Goal: Task Accomplishment & Management: Use online tool/utility

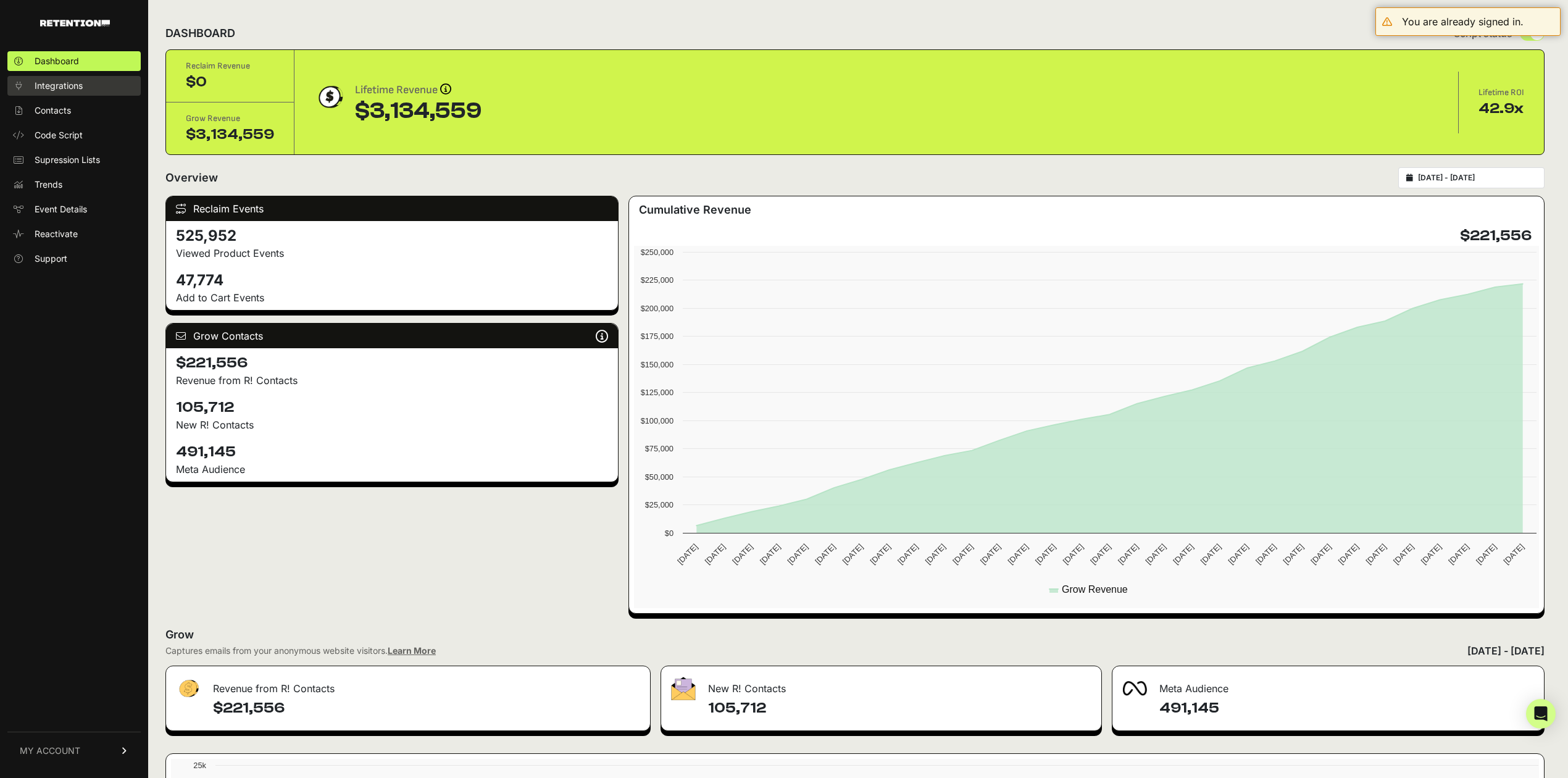
click at [88, 84] on link "Integrations" at bounding box center [74, 85] width 134 height 20
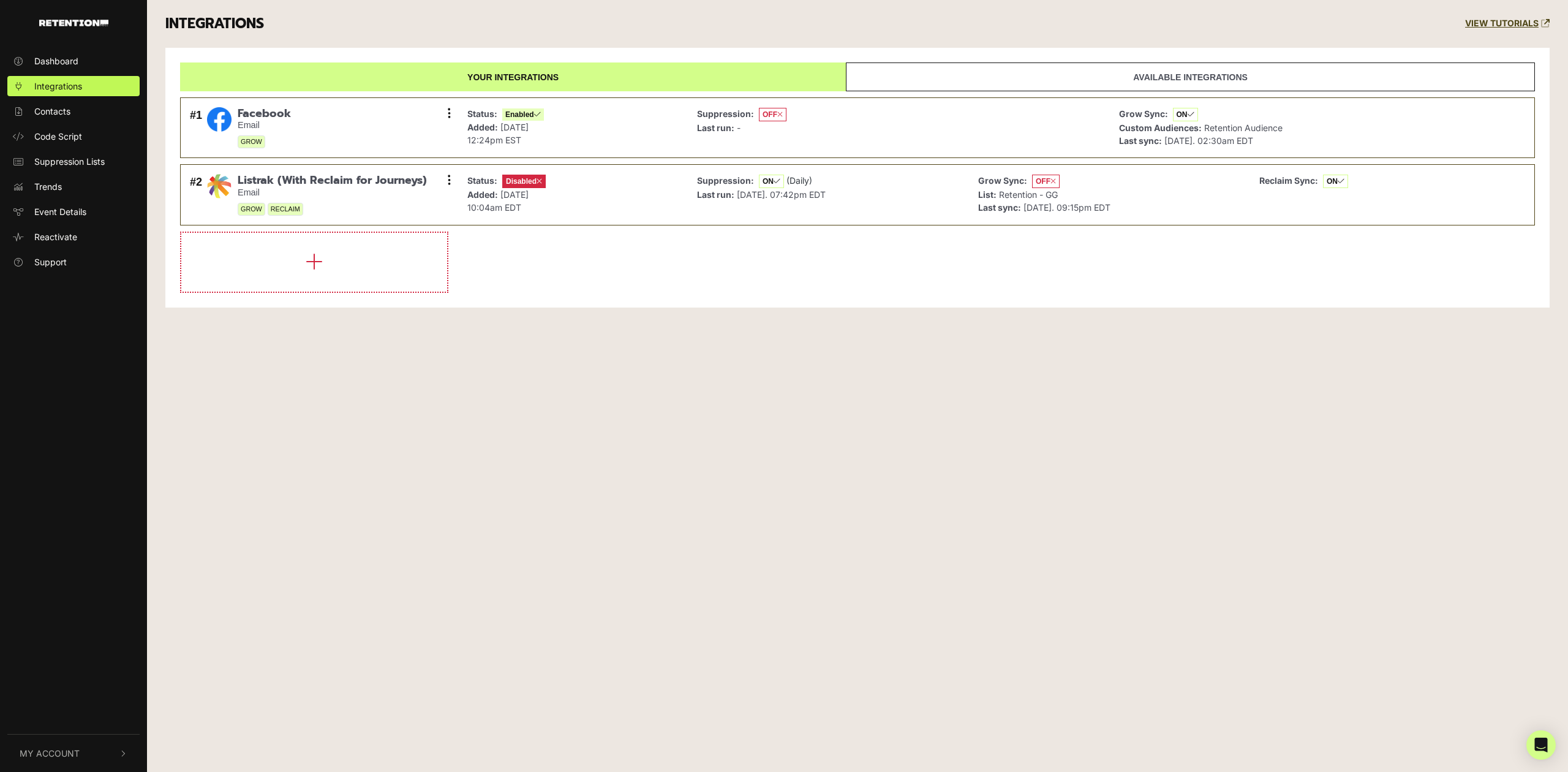
drag, startPoint x: 586, startPoint y: 315, endPoint x: 831, endPoint y: 391, distance: 256.5
drag, startPoint x: 944, startPoint y: 418, endPoint x: 1531, endPoint y: 270, distance: 605.4
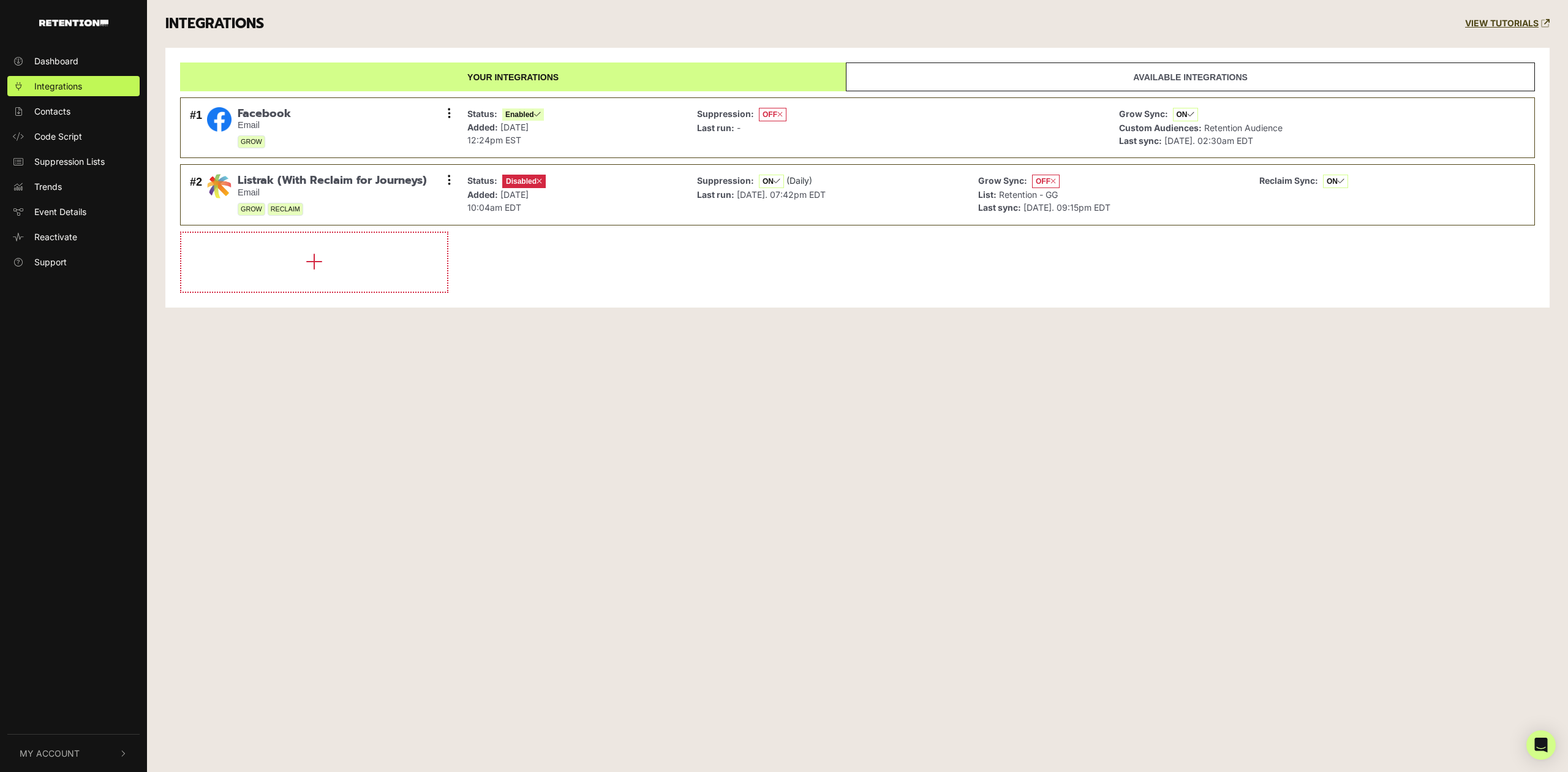
click at [623, 364] on div "Dashboard Integrations Contacts Code Script Suppression Lists Trends Event Deta…" at bounding box center [784, 386] width 1568 height 772
click at [873, 285] on li at bounding box center [858, 262] width 1355 height 61
click at [451, 175] on button at bounding box center [448, 180] width 18 height 18
click at [351, 236] on link "Enable" at bounding box center [374, 235] width 117 height 28
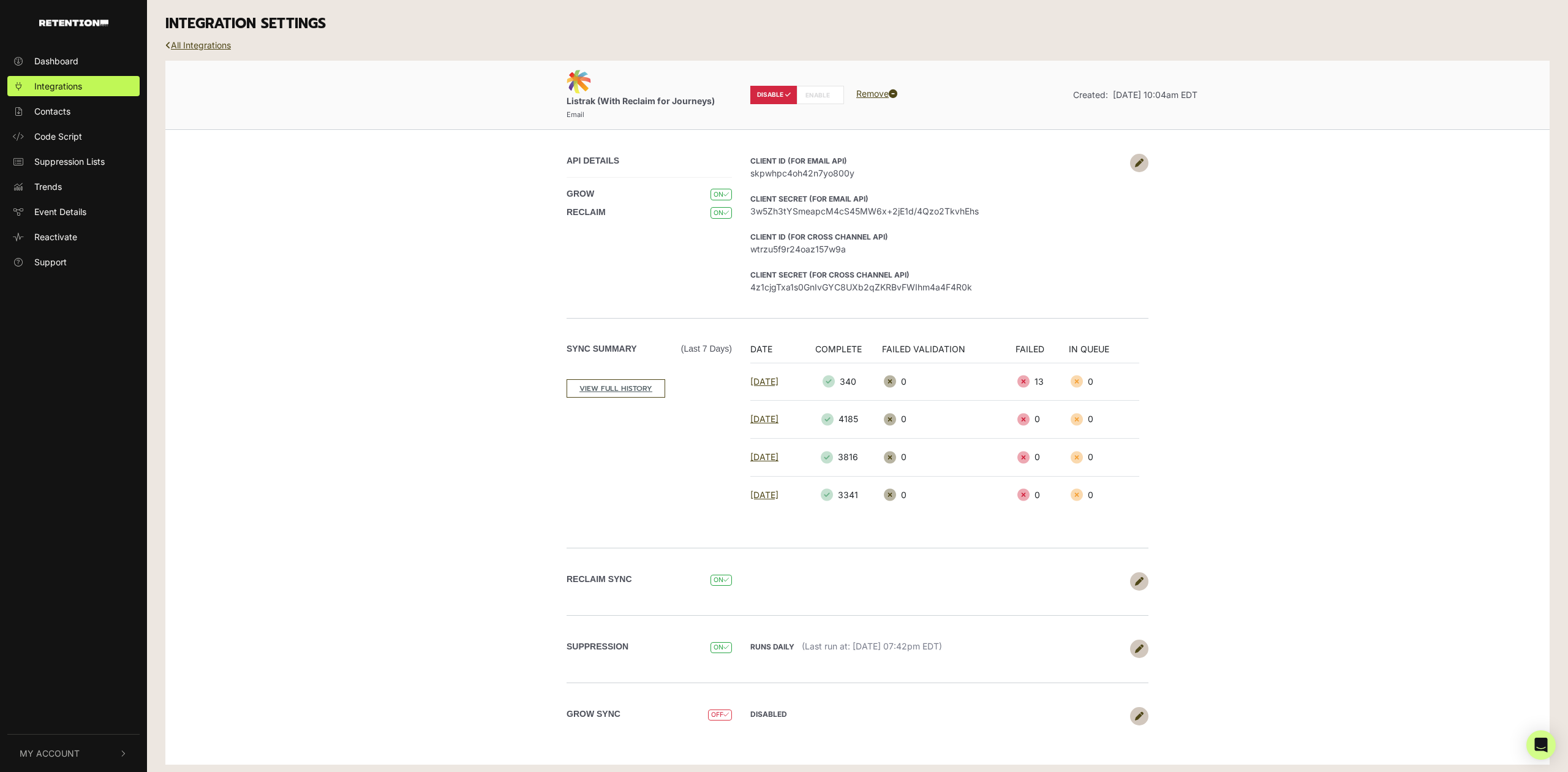
click at [807, 93] on label "ENABLE" at bounding box center [820, 94] width 47 height 18
radio input "false"
radio input "true"
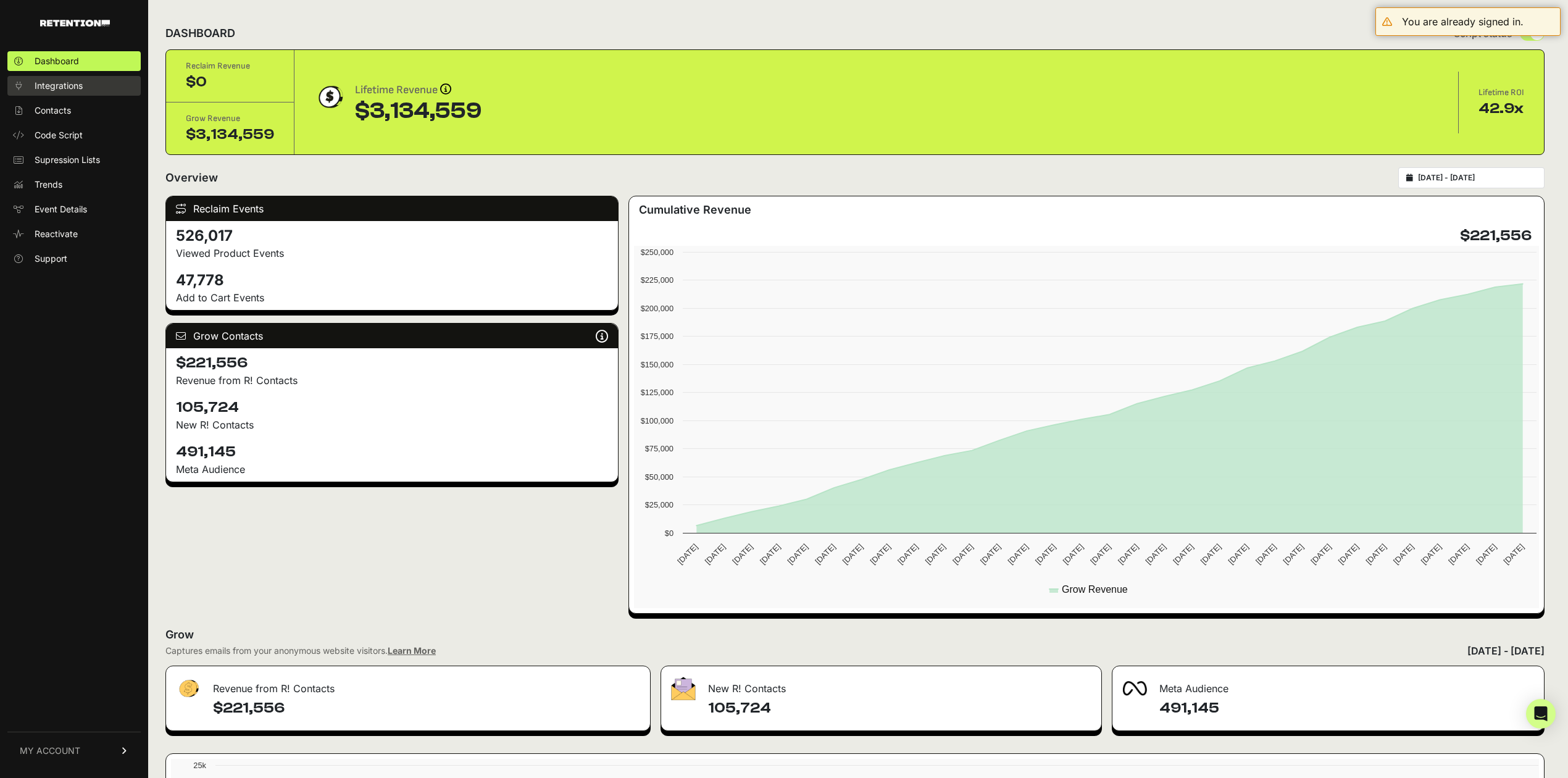
click at [73, 80] on span "Integrations" at bounding box center [59, 85] width 48 height 12
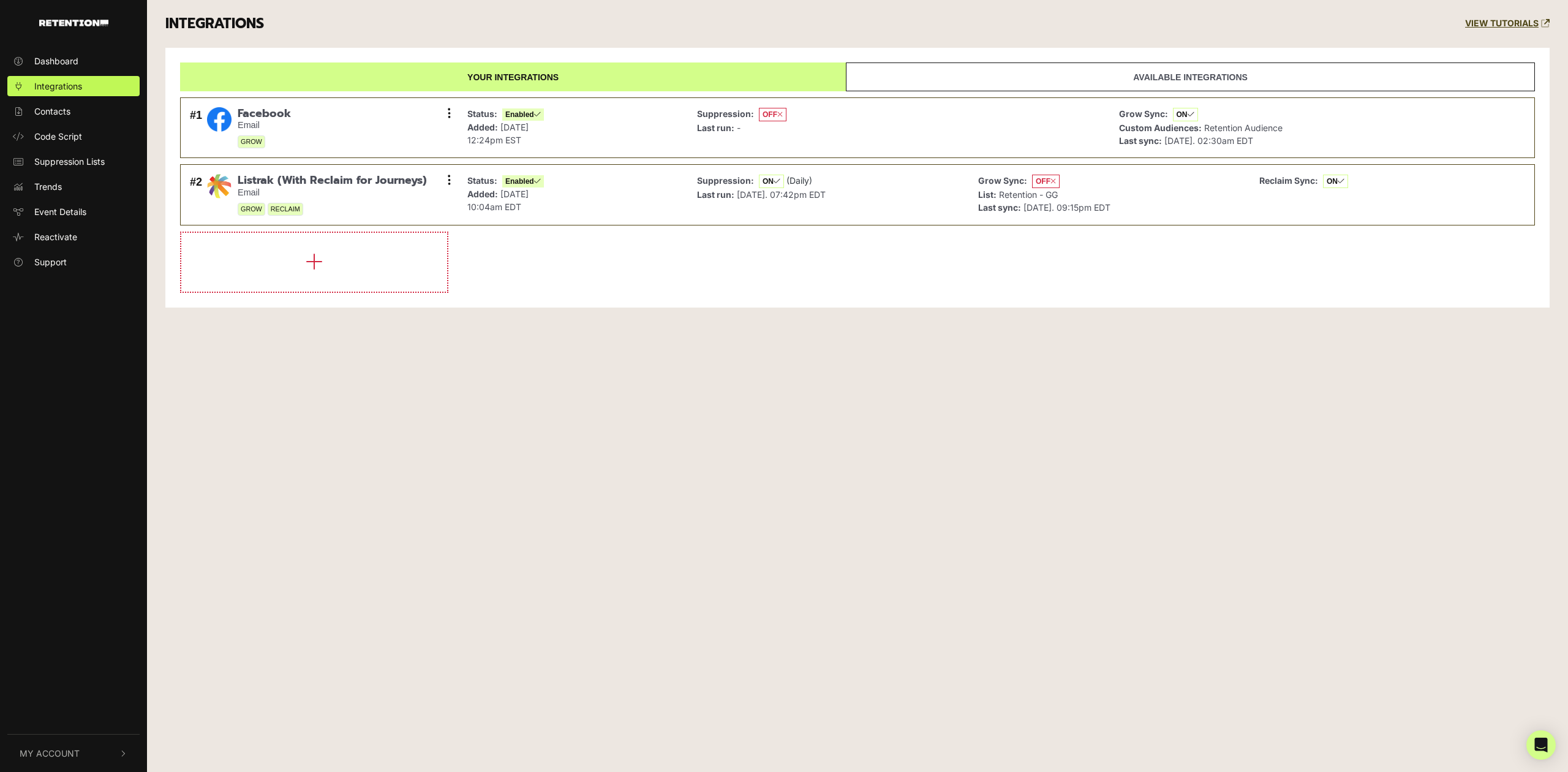
click at [109, 746] on button "My Account" at bounding box center [73, 753] width 132 height 38
click at [91, 624] on span "Account Details" at bounding box center [65, 623] width 63 height 13
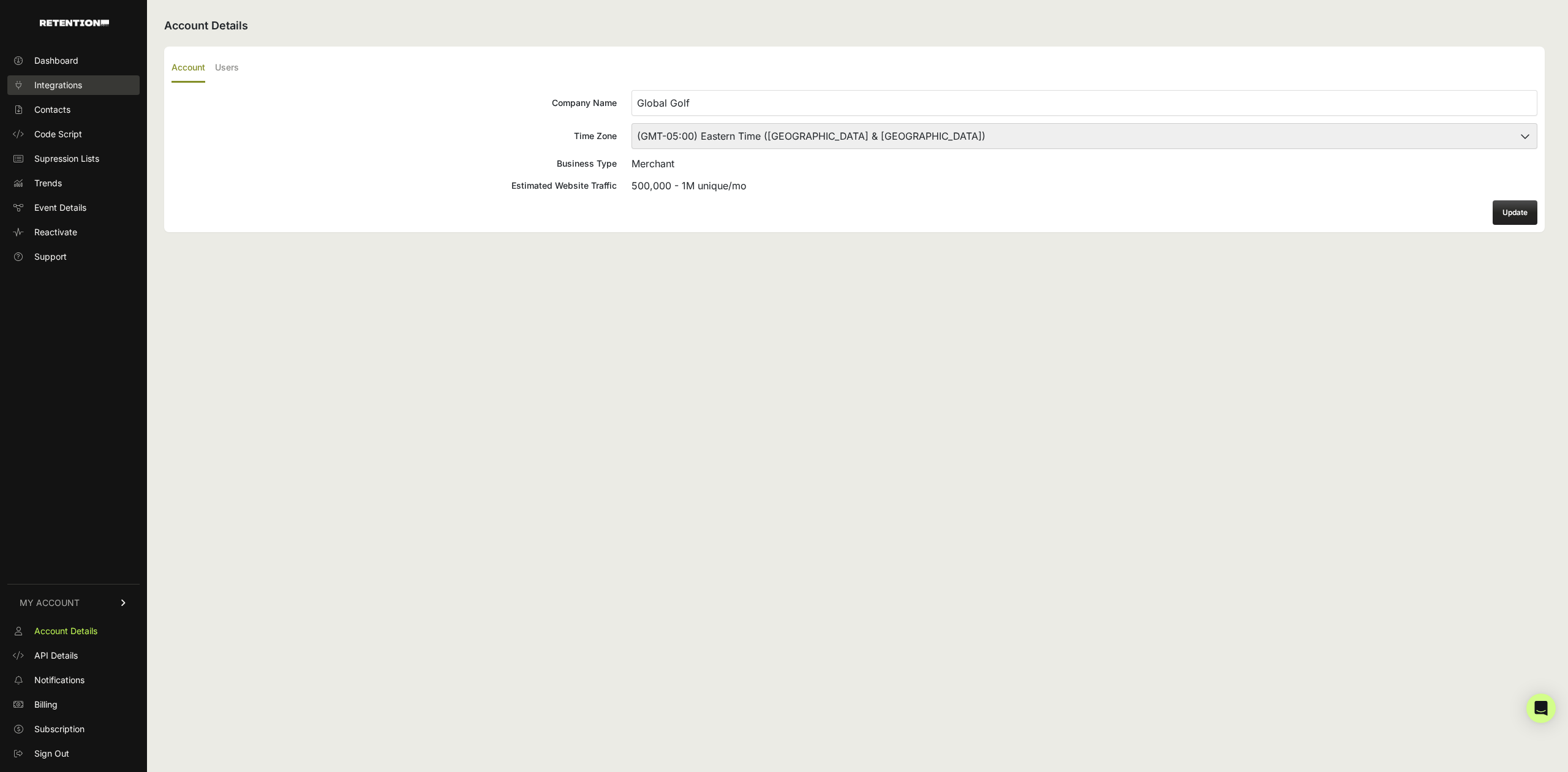
click at [73, 87] on span "Integrations" at bounding box center [58, 85] width 48 height 12
